Goal: Check status: Check status

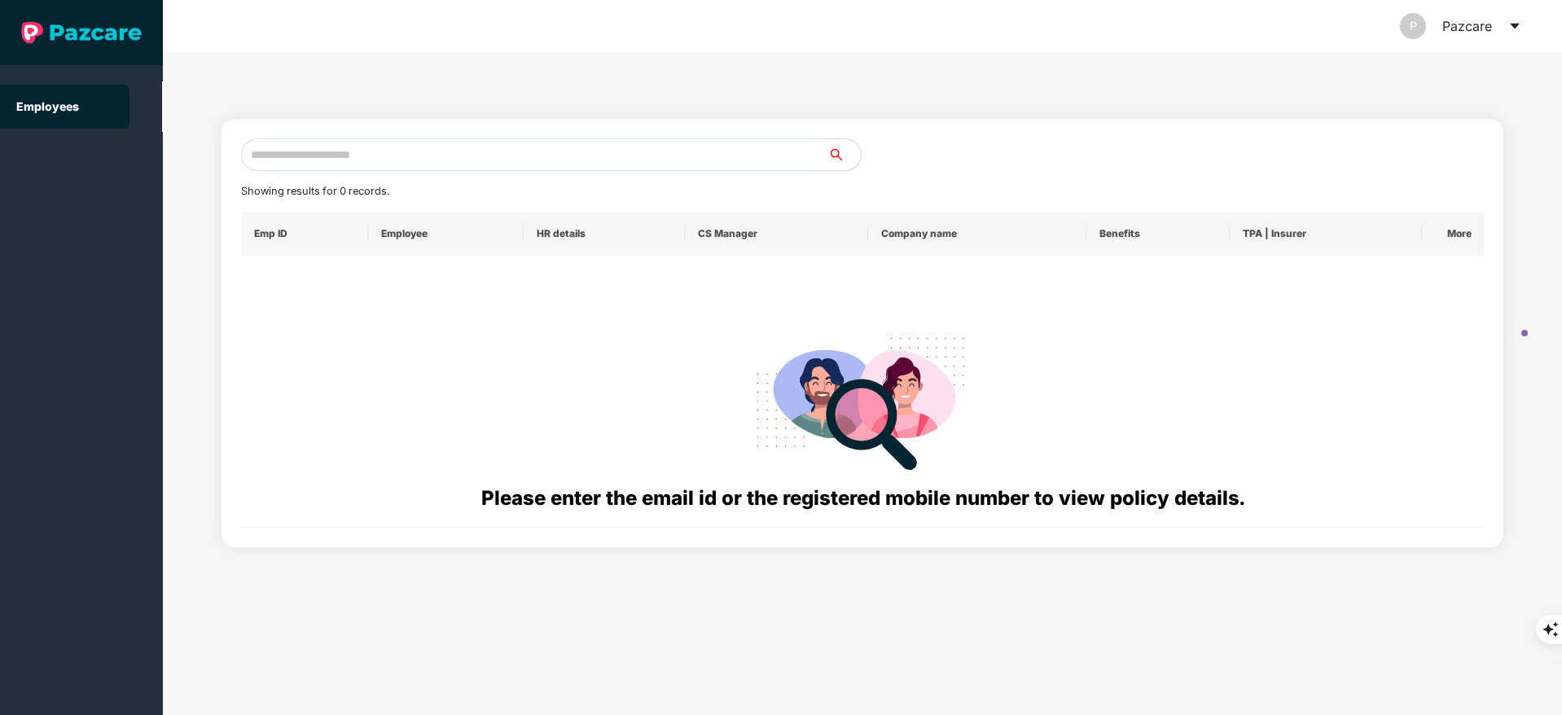
click at [322, 155] on input "text" at bounding box center [534, 154] width 587 height 33
paste input "**********"
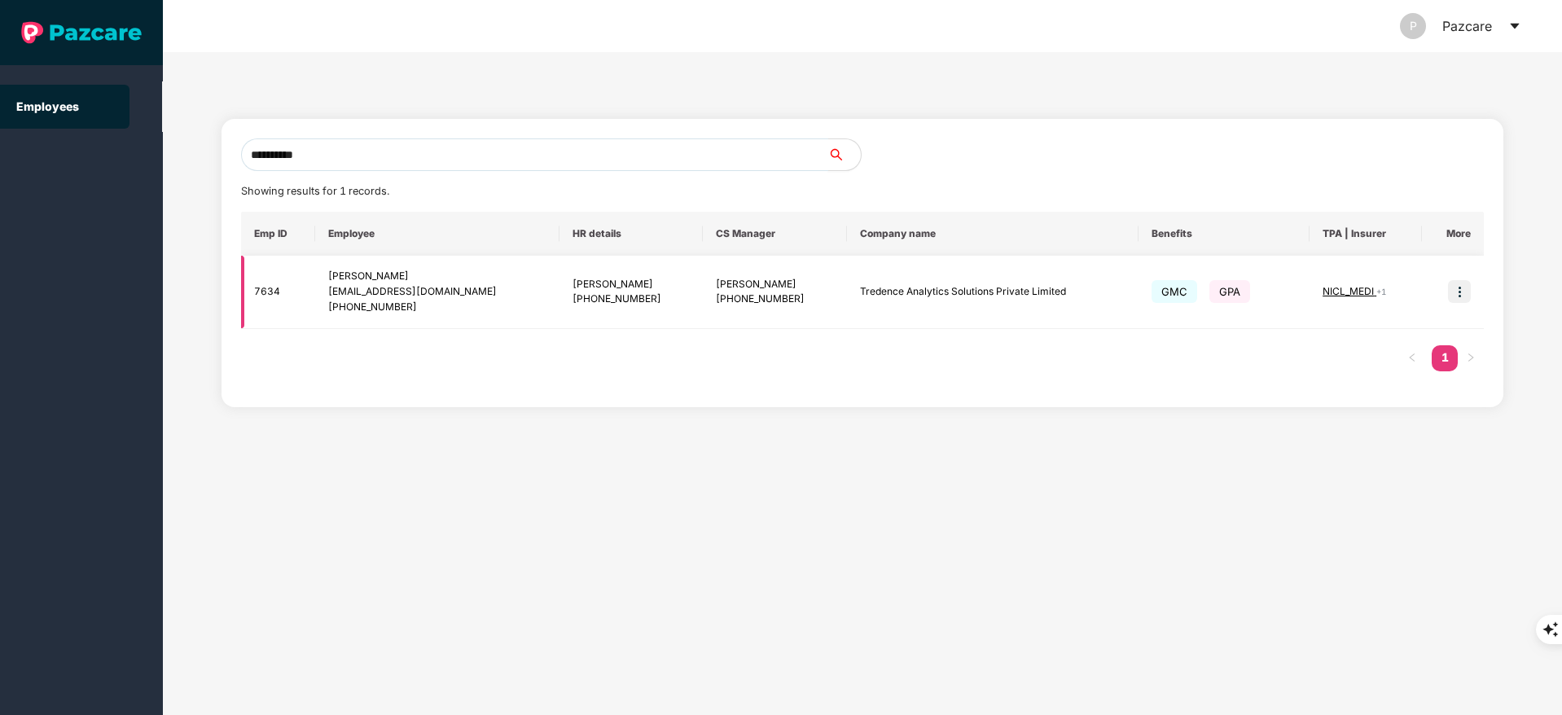
type input "**********"
click at [1457, 283] on img at bounding box center [1459, 291] width 23 height 23
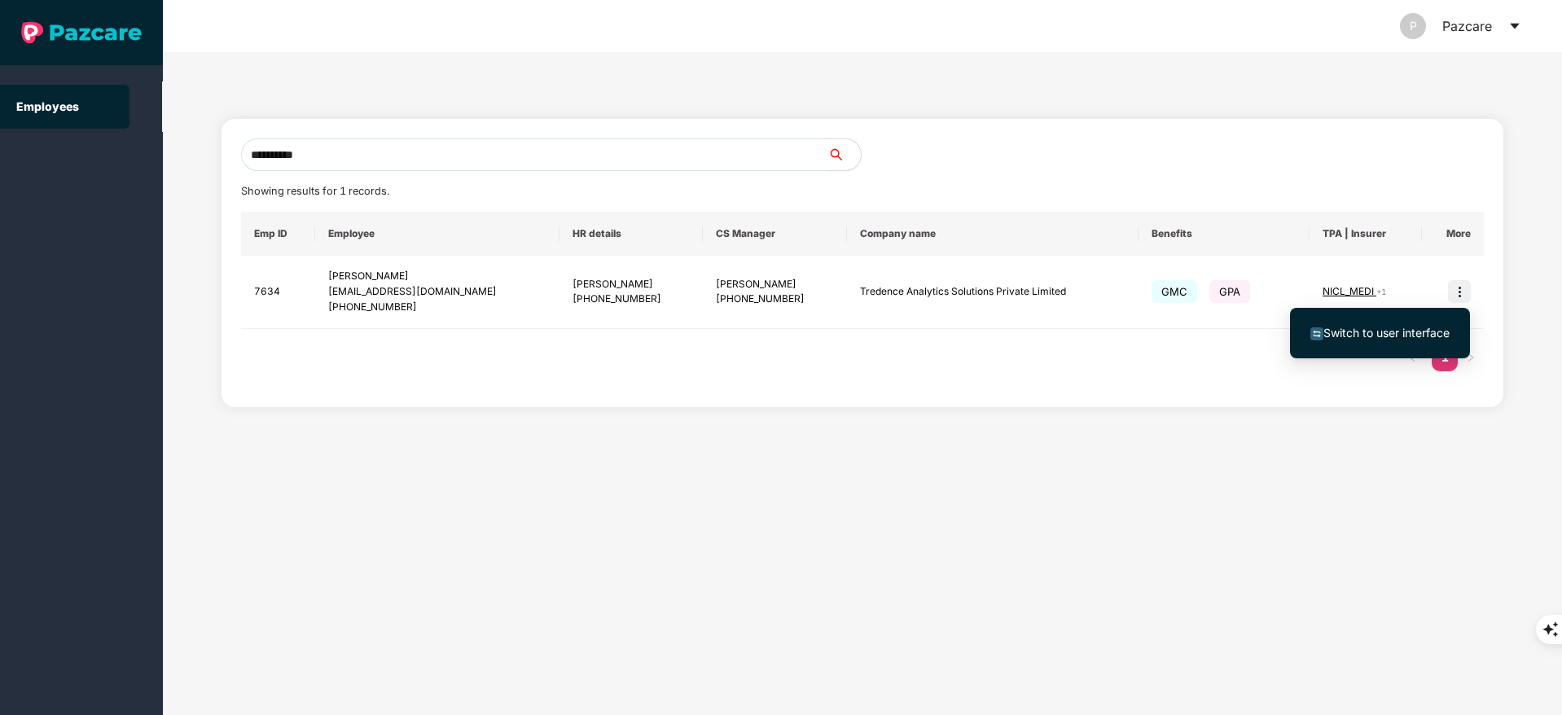
click at [1402, 329] on span "Switch to user interface" at bounding box center [1386, 333] width 126 height 14
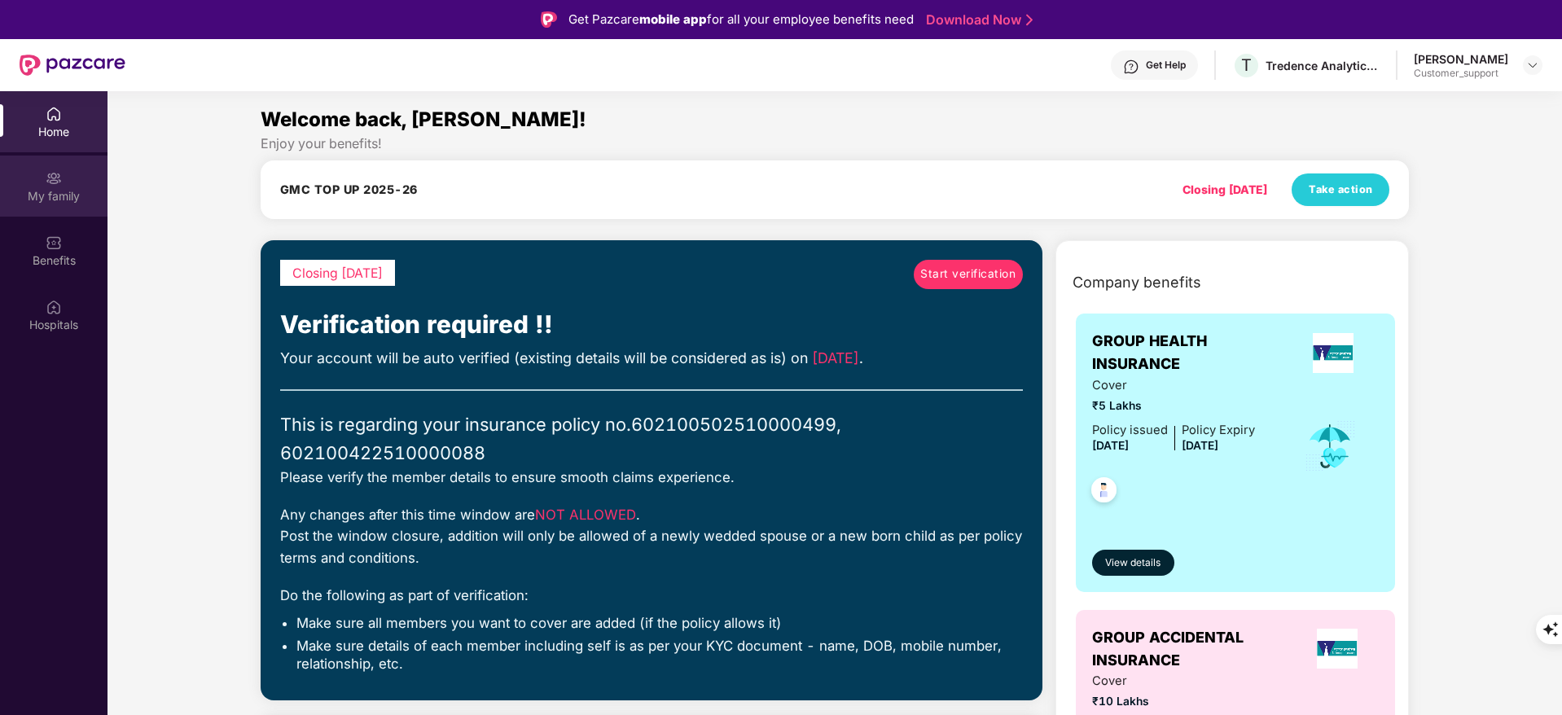
click at [62, 195] on div "My family" at bounding box center [54, 196] width 108 height 16
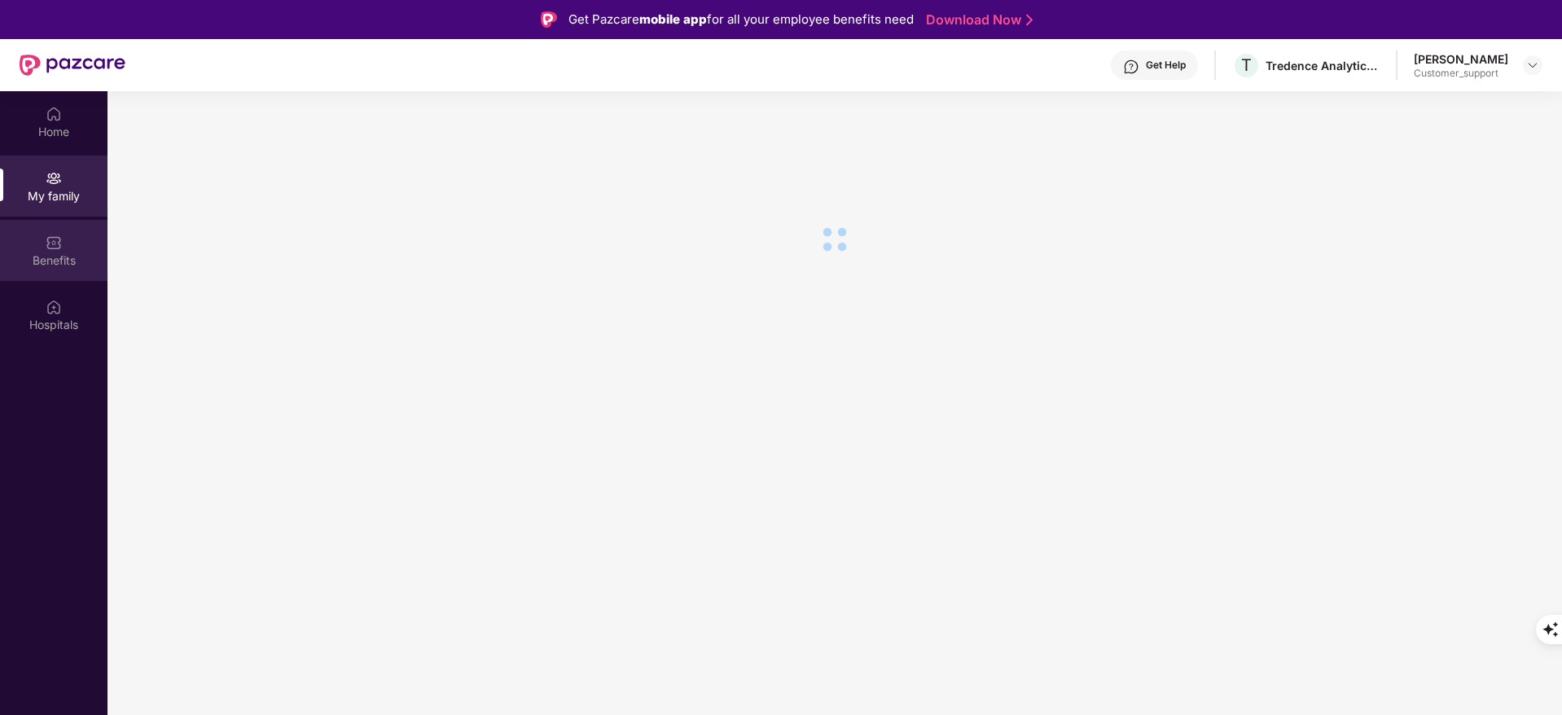
click at [53, 244] on img at bounding box center [54, 243] width 16 height 16
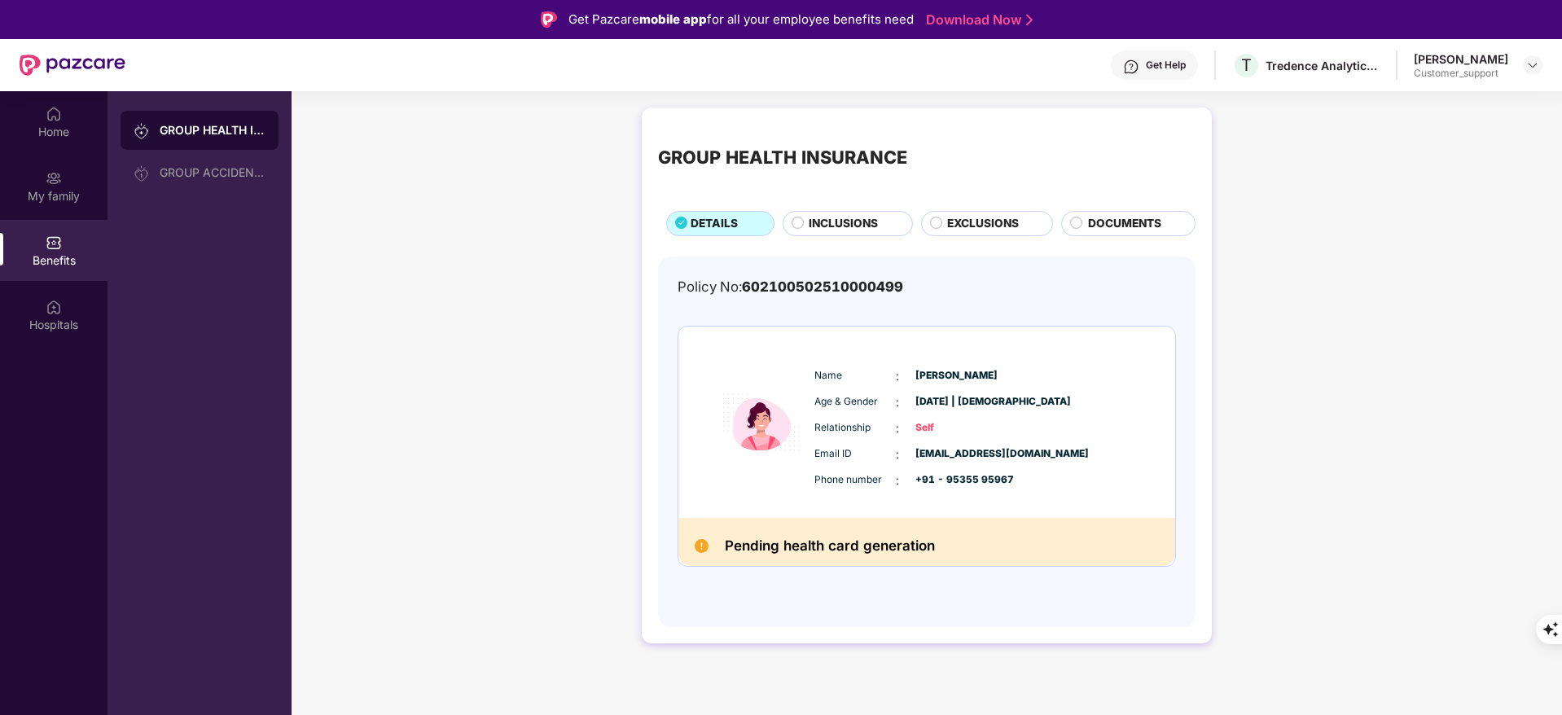
click at [831, 219] on span "INCLUSIONS" at bounding box center [843, 224] width 69 height 18
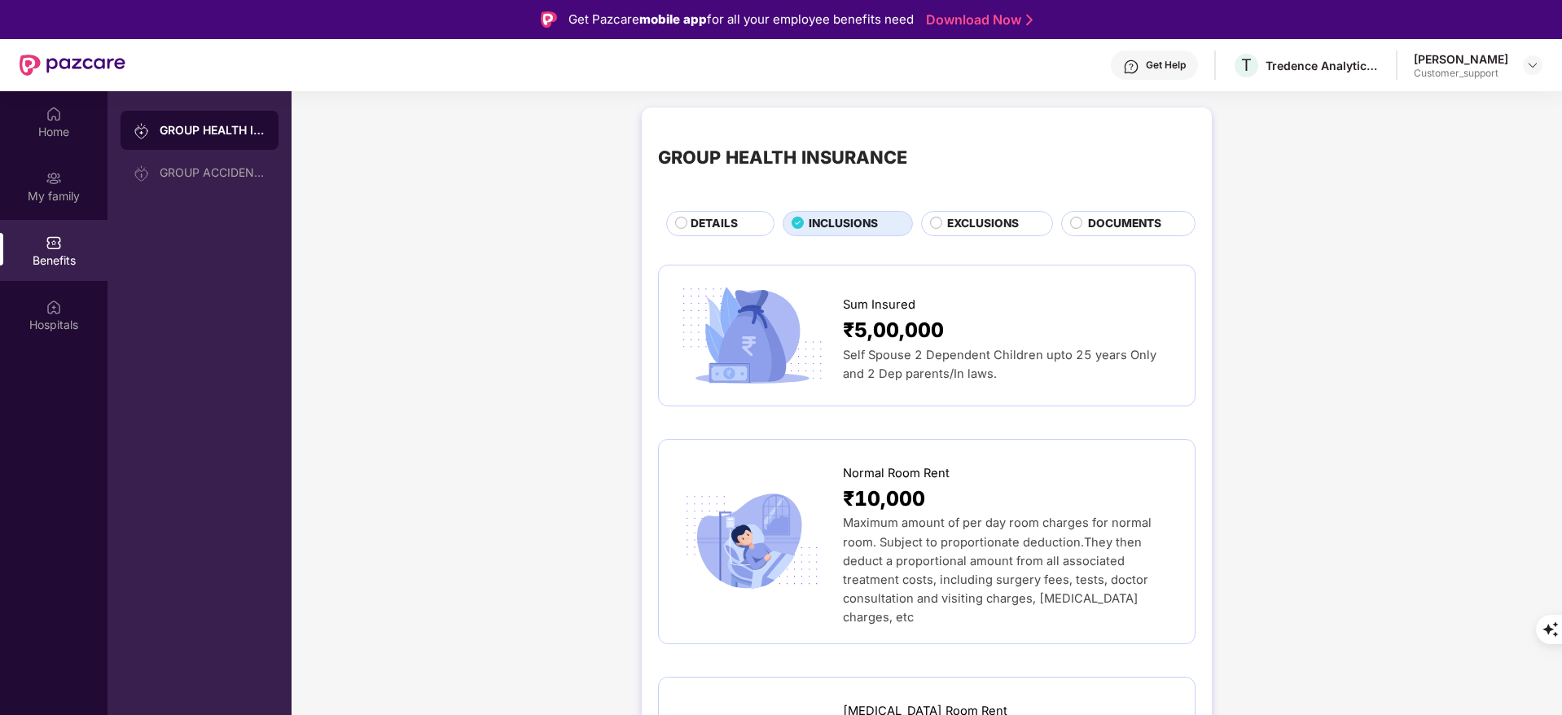
click at [678, 217] on icon at bounding box center [681, 223] width 13 height 13
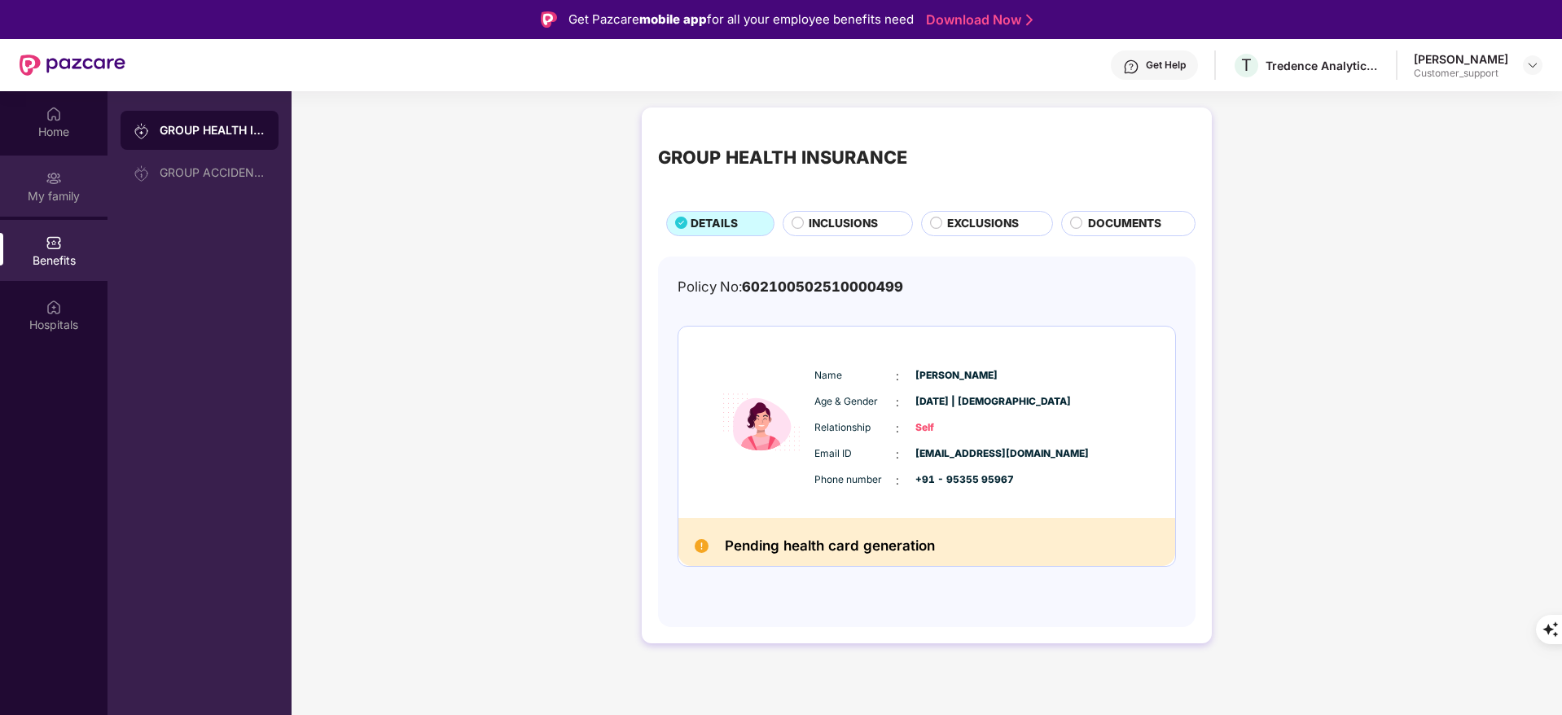
click at [68, 182] on div "My family" at bounding box center [54, 186] width 108 height 61
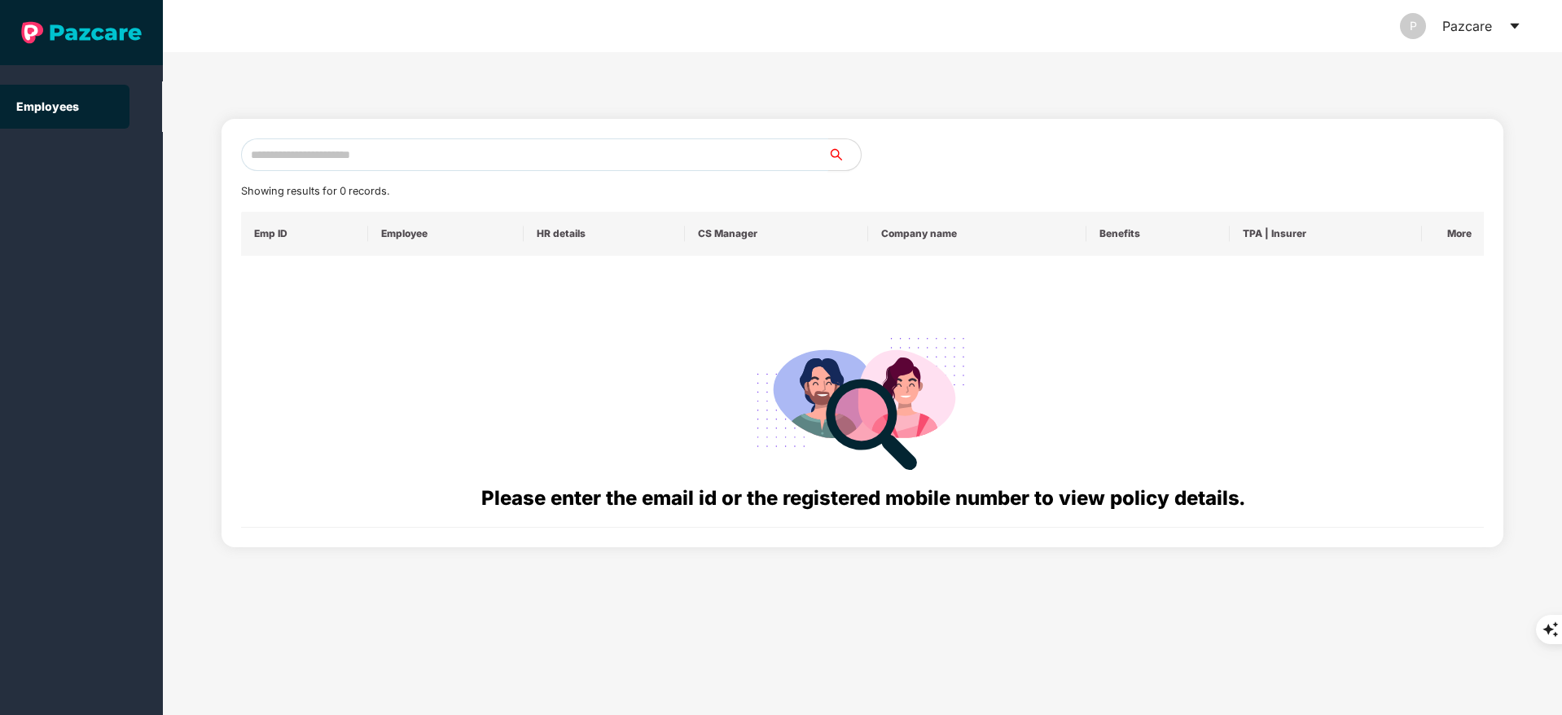
click at [403, 147] on input "text" at bounding box center [534, 154] width 587 height 33
paste input "**********"
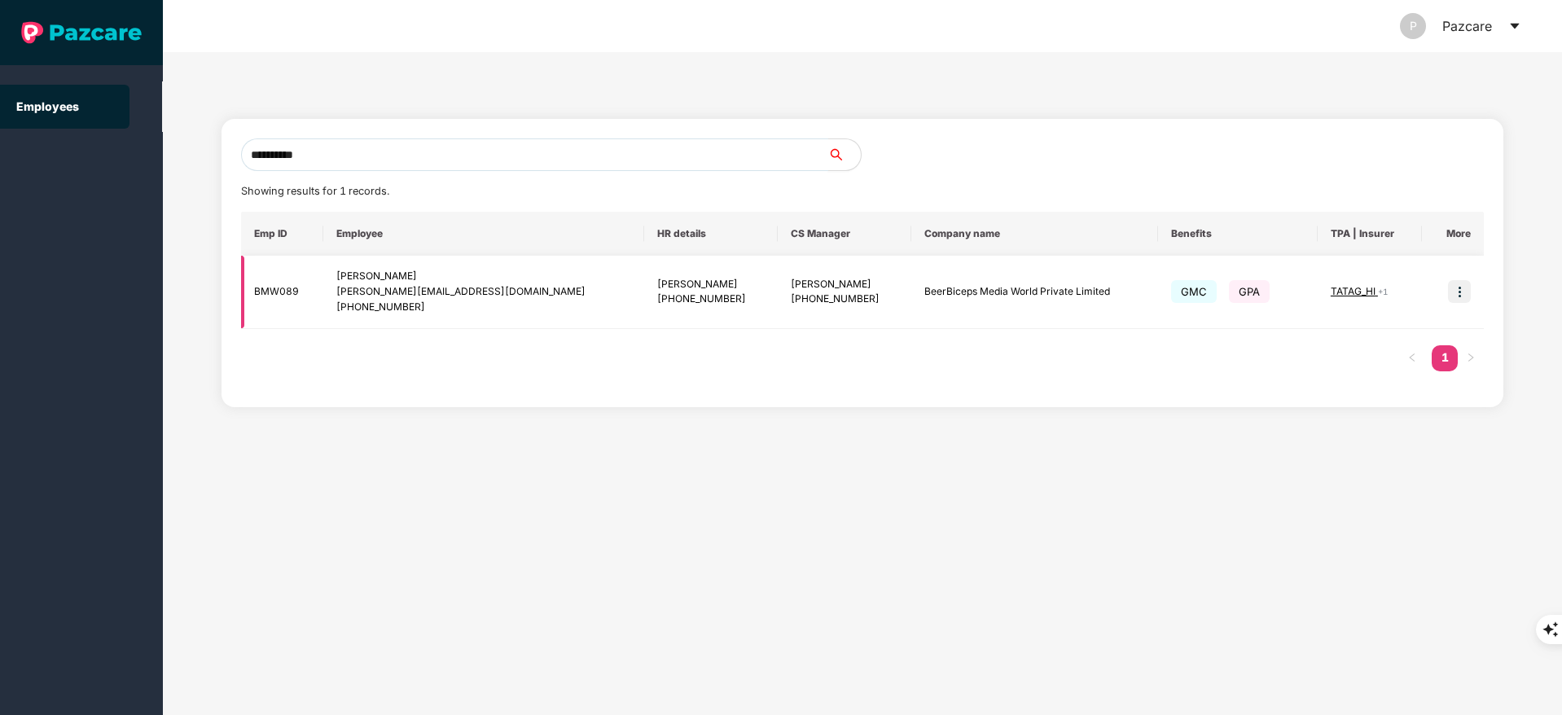
type input "**********"
click at [1452, 291] on img at bounding box center [1459, 291] width 23 height 23
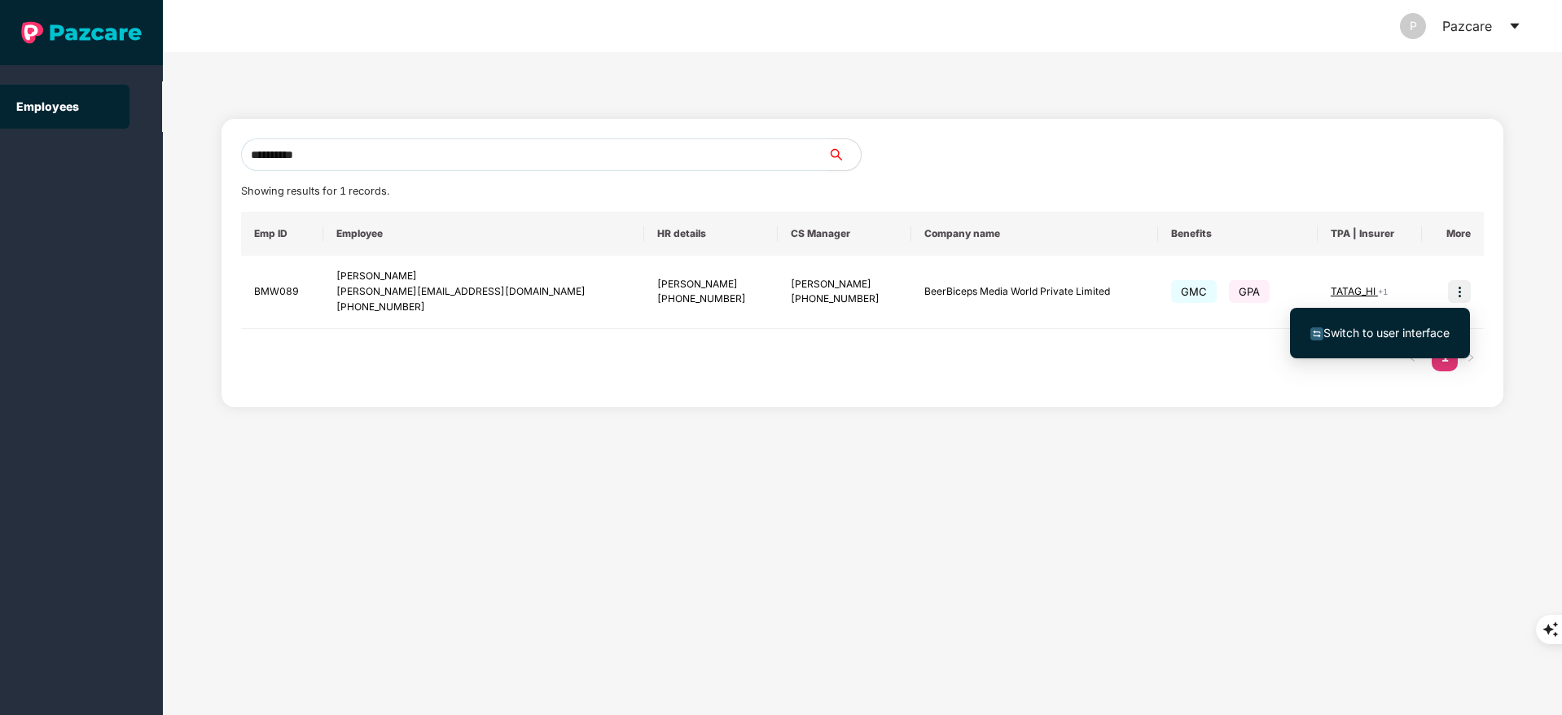
click at [1392, 336] on span "Switch to user interface" at bounding box center [1386, 333] width 126 height 14
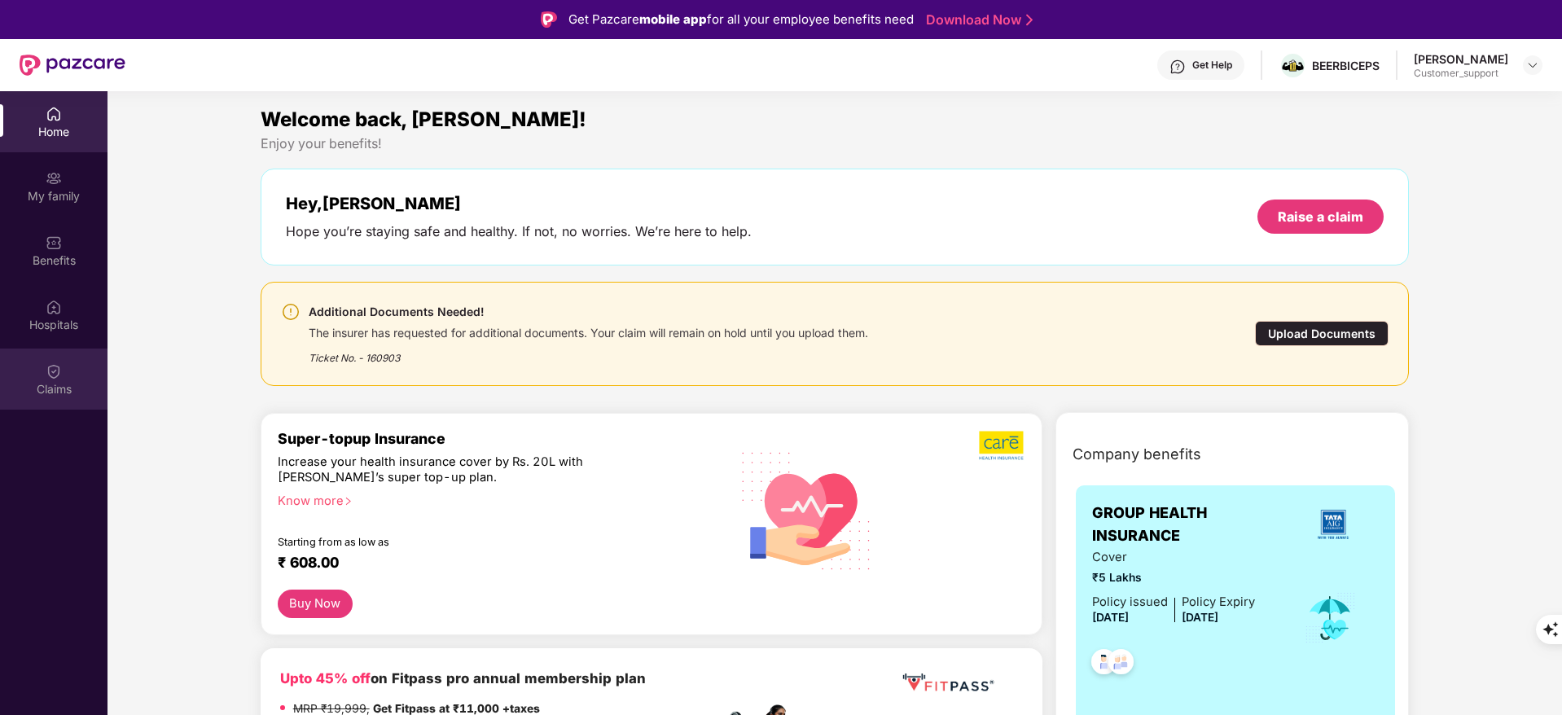
click at [86, 406] on div "Claims" at bounding box center [54, 379] width 108 height 61
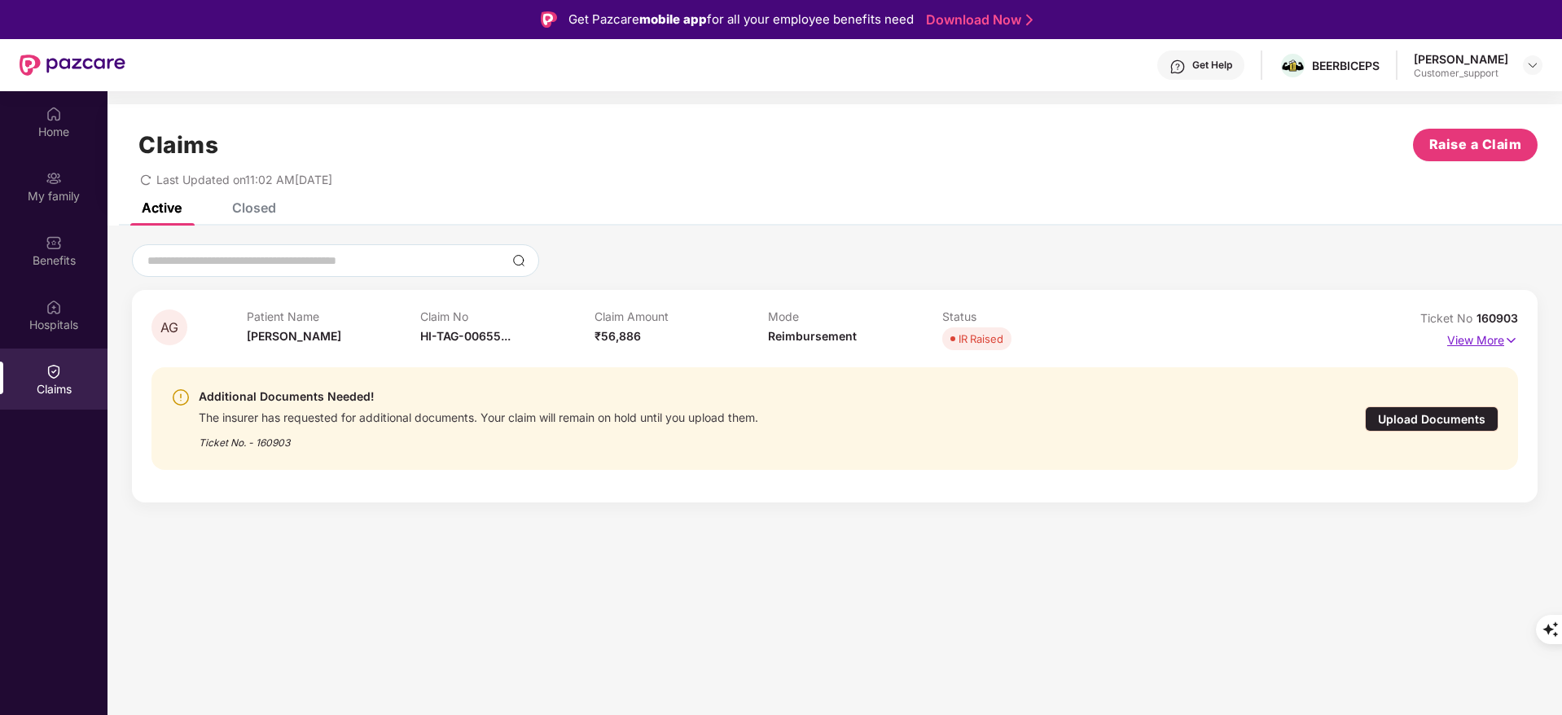
click at [1460, 332] on p "View More" at bounding box center [1482, 338] width 71 height 22
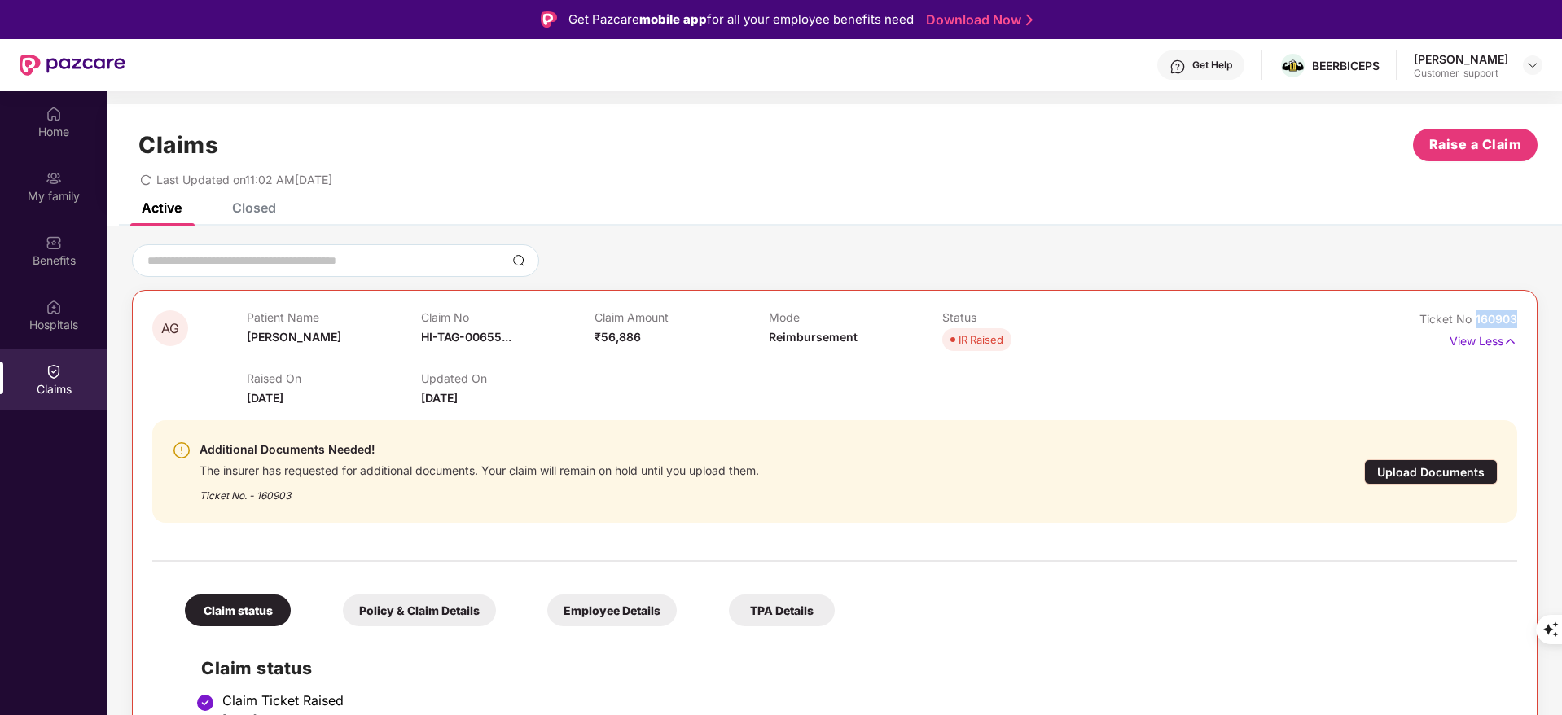
drag, startPoint x: 1473, startPoint y: 320, endPoint x: 1525, endPoint y: 318, distance: 52.1
copy span "160903"
click at [1456, 344] on p "View Less" at bounding box center [1484, 339] width 68 height 22
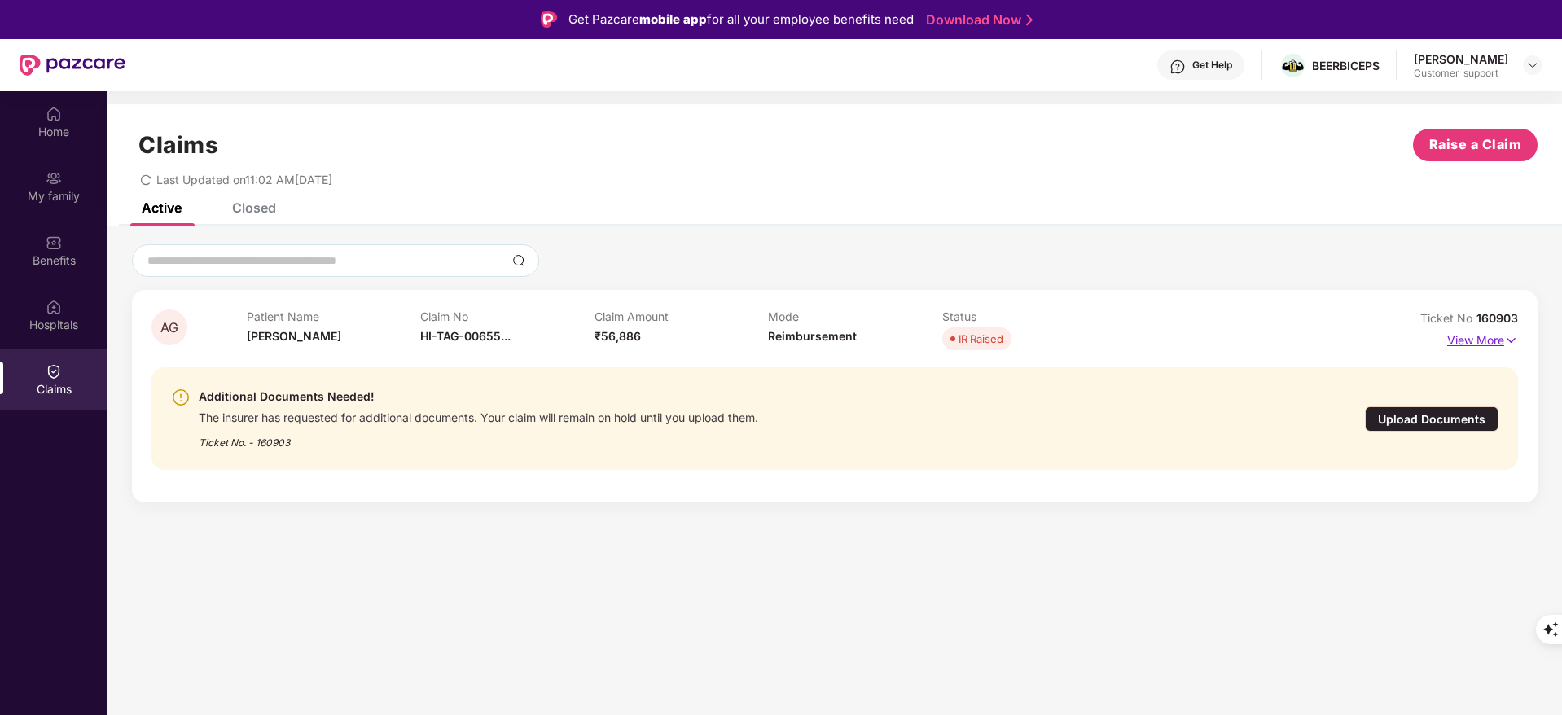
click at [1456, 344] on p "View More" at bounding box center [1482, 338] width 71 height 22
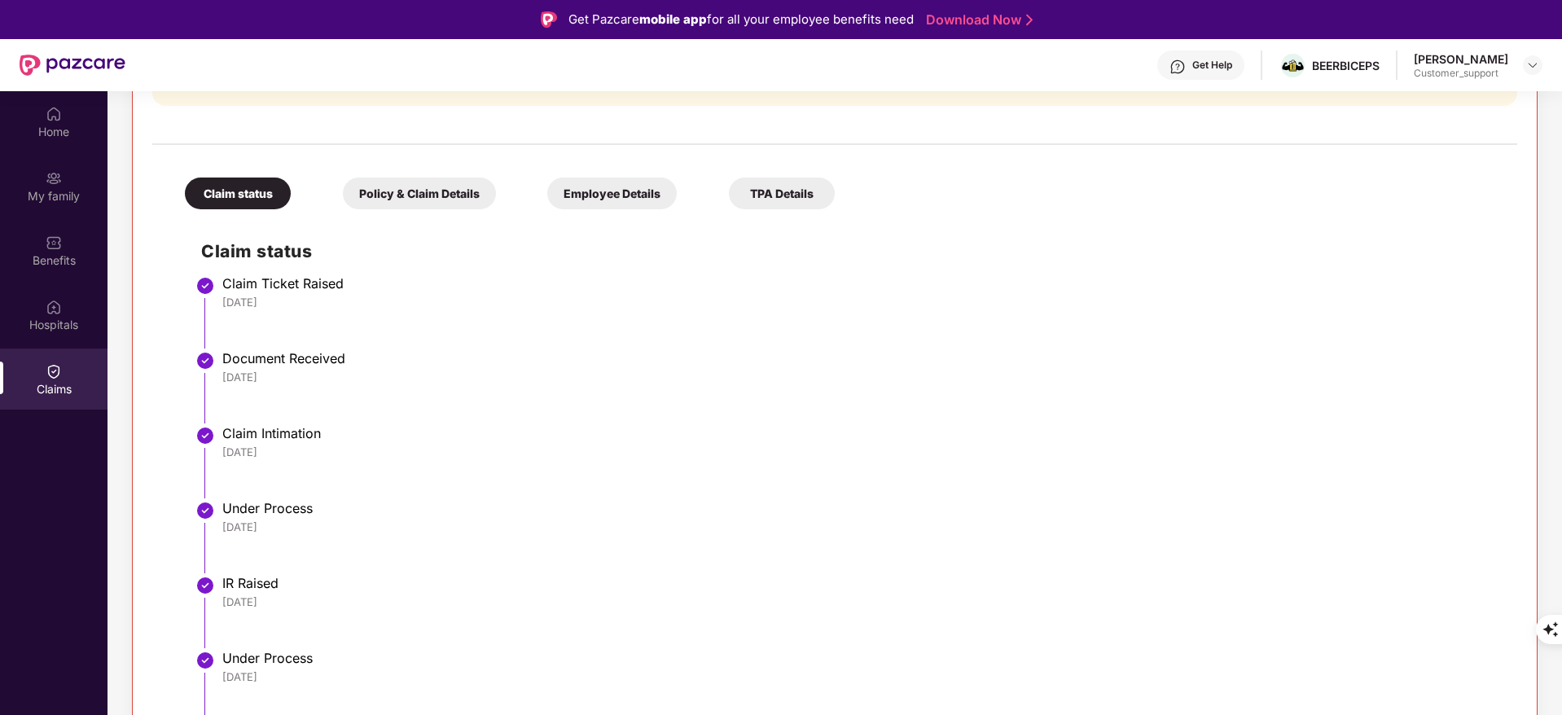
scroll to position [91, 0]
